Goal: Task Accomplishment & Management: Complete application form

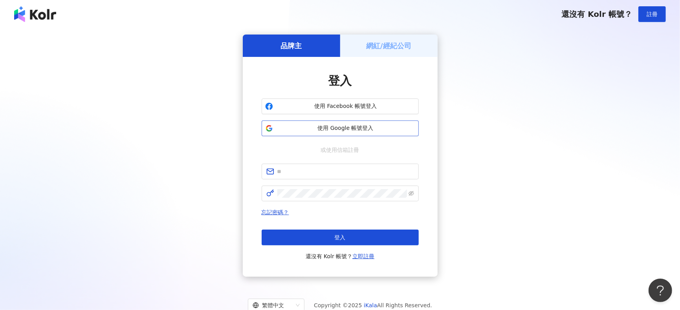
click at [318, 130] on span "使用 Google 帳號登入" at bounding box center [345, 129] width 139 height 8
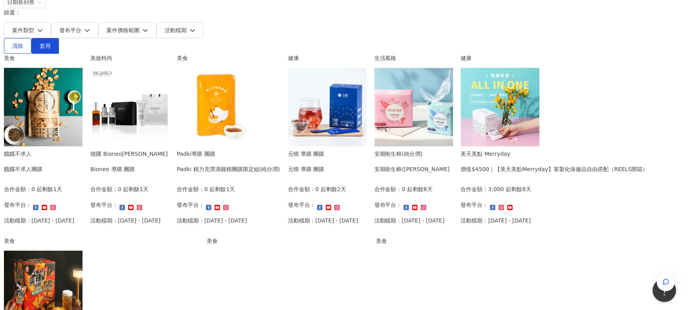
scroll to position [105, 0]
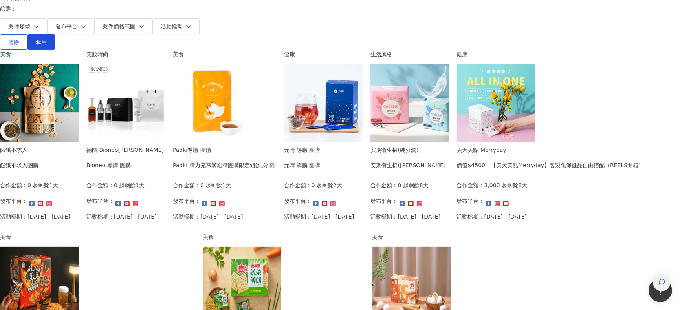
drag, startPoint x: 647, startPoint y: 263, endPoint x: 649, endPoint y: 267, distance: 4.4
click at [647, 263] on div "我要接案 我的案件 我的網紅檔案 我要接案 搜尋 排序： 日期新到舊 篩選： 案件類型 發布平台 案件價格範圍 活動檔期 清除 套用 美食 餓餓不求人 餓餓不…" at bounding box center [340, 203] width 680 height 616
click at [660, 279] on icon "button" at bounding box center [662, 282] width 7 height 7
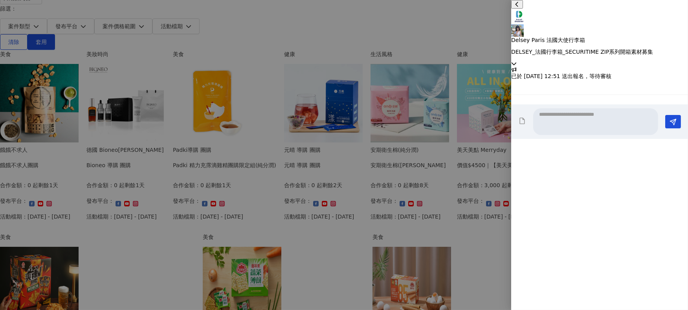
click at [517, 61] on icon at bounding box center [514, 64] width 6 height 6
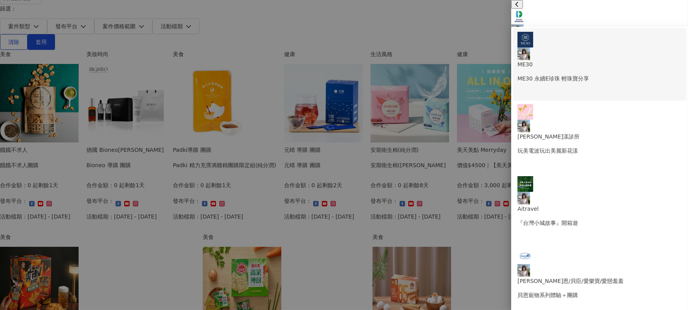
click at [663, 43] on div "ME30 ME30 永續E珍珠 輕珠寶分享" at bounding box center [600, 57] width 164 height 51
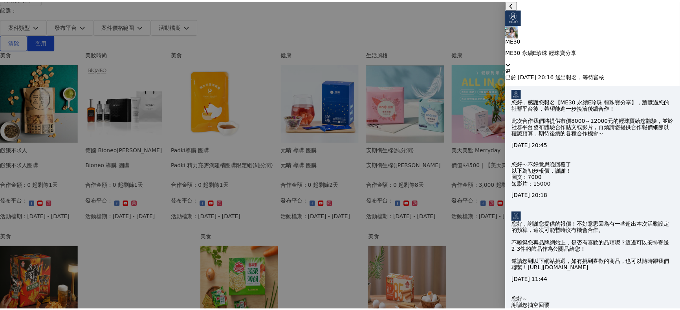
scroll to position [224, 0]
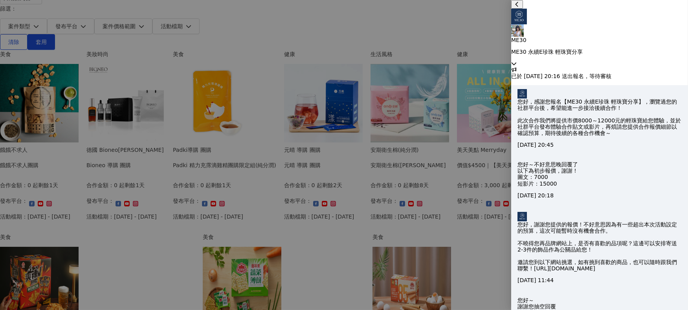
drag, startPoint x: 94, startPoint y: 171, endPoint x: 254, endPoint y: 3, distance: 231.8
click at [94, 171] on div at bounding box center [344, 155] width 688 height 310
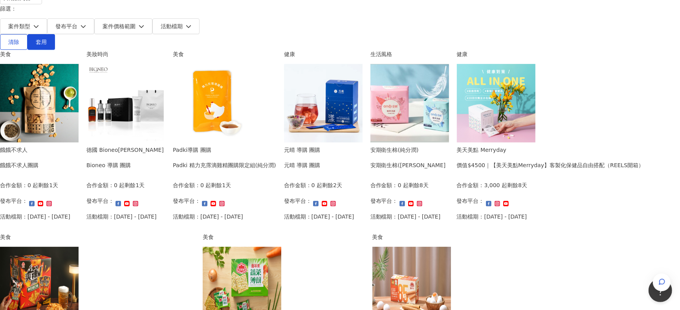
click at [83, 159] on div "我要接案 我的案件 我的網紅檔案 我要接案 搜尋 排序： 日期新到舊 篩選： 案件類型 發布平台 案件價格範圍 活動檔期 清除 套用 美食 餓餓不求人 餓餓不…" at bounding box center [340, 203] width 680 height 616
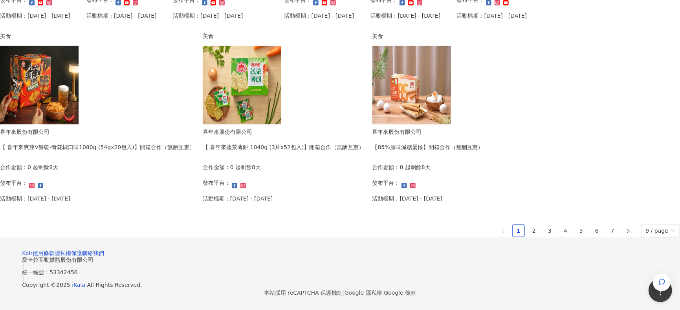
scroll to position [524, 0]
click at [529, 225] on link "2" at bounding box center [535, 231] width 12 height 12
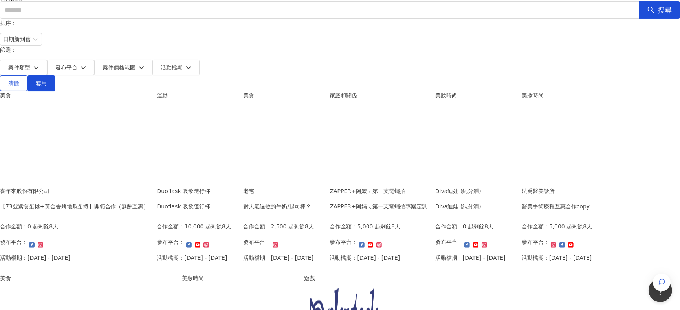
scroll to position [50, 0]
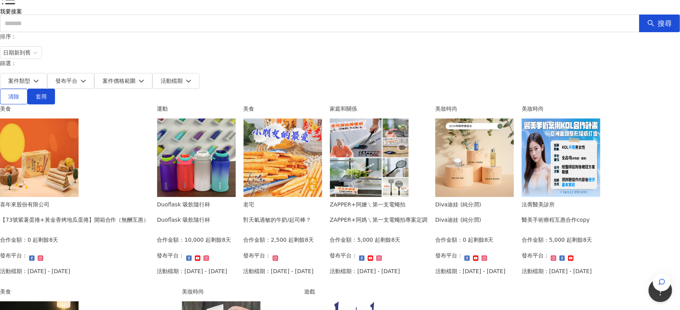
click at [236, 119] on img at bounding box center [196, 158] width 79 height 79
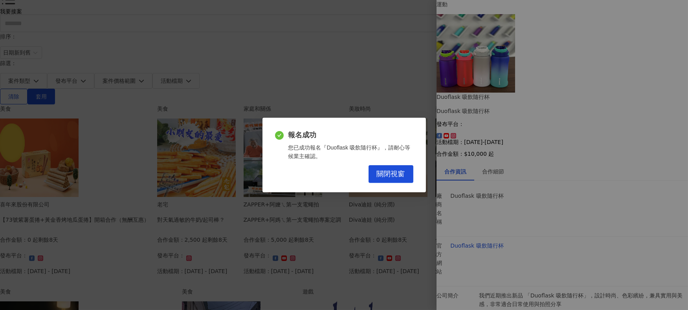
click at [383, 173] on span "關閉視窗" at bounding box center [391, 174] width 28 height 9
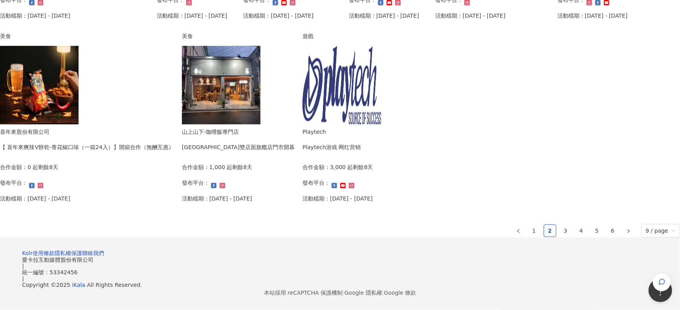
scroll to position [522, 0]
